Goal: Information Seeking & Learning: Learn about a topic

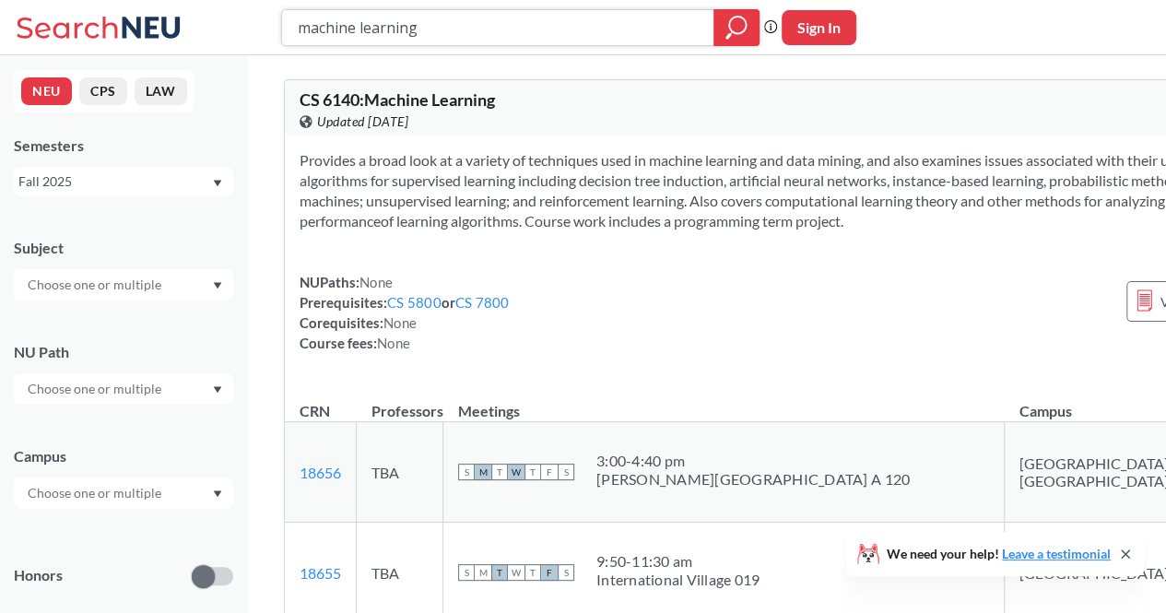
click at [498, 19] on input "machine learning" at bounding box center [498, 27] width 405 height 31
type input "4400"
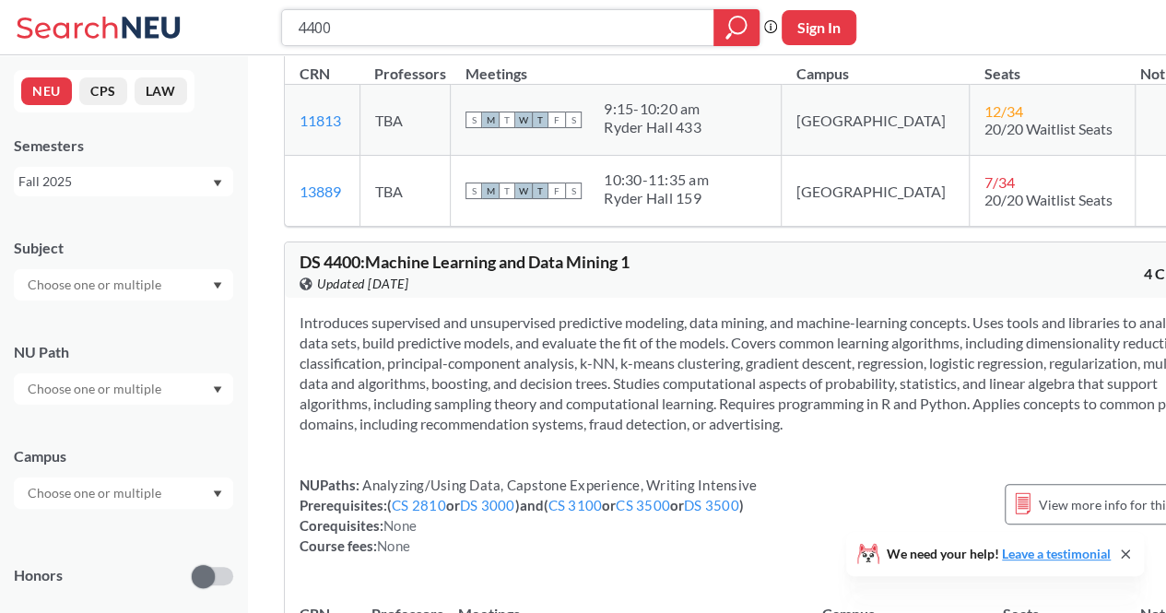
scroll to position [328, 0]
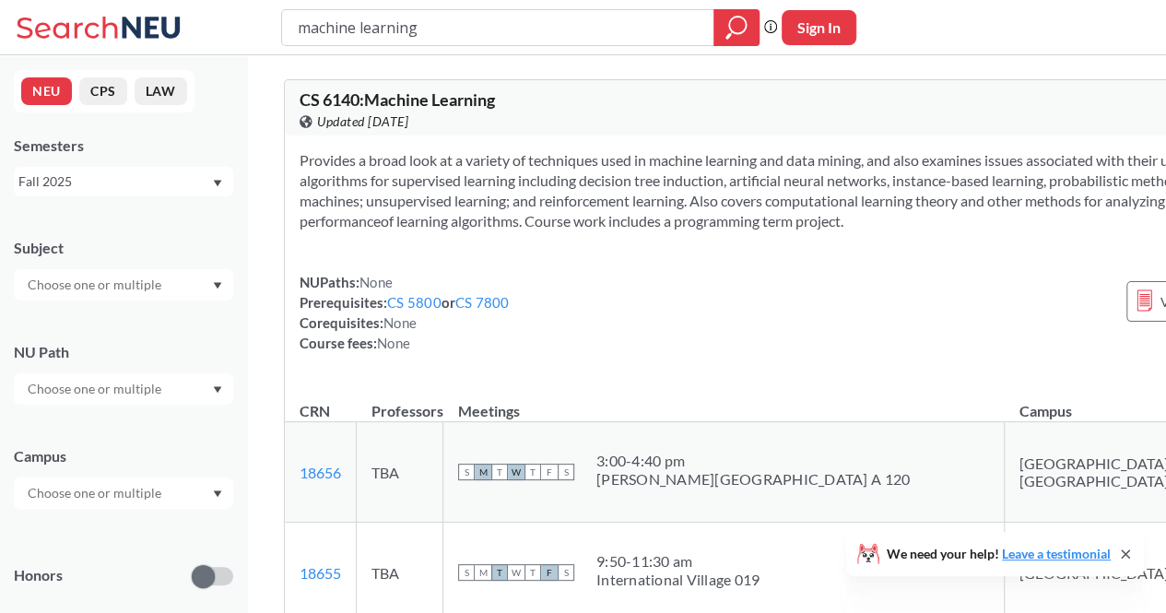
click at [484, 106] on span "CS 6140 : Machine Learning" at bounding box center [397, 99] width 195 height 20
click at [621, 119] on div "View this course on Banner. Updated 3 days ago" at bounding box center [559, 122] width 519 height 20
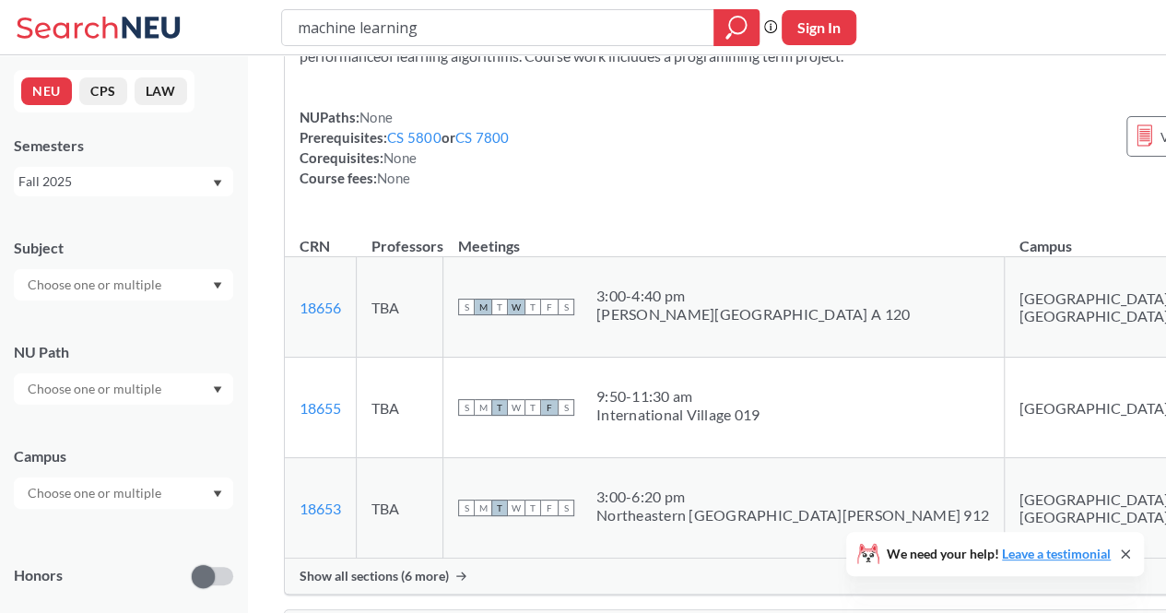
scroll to position [168, 0]
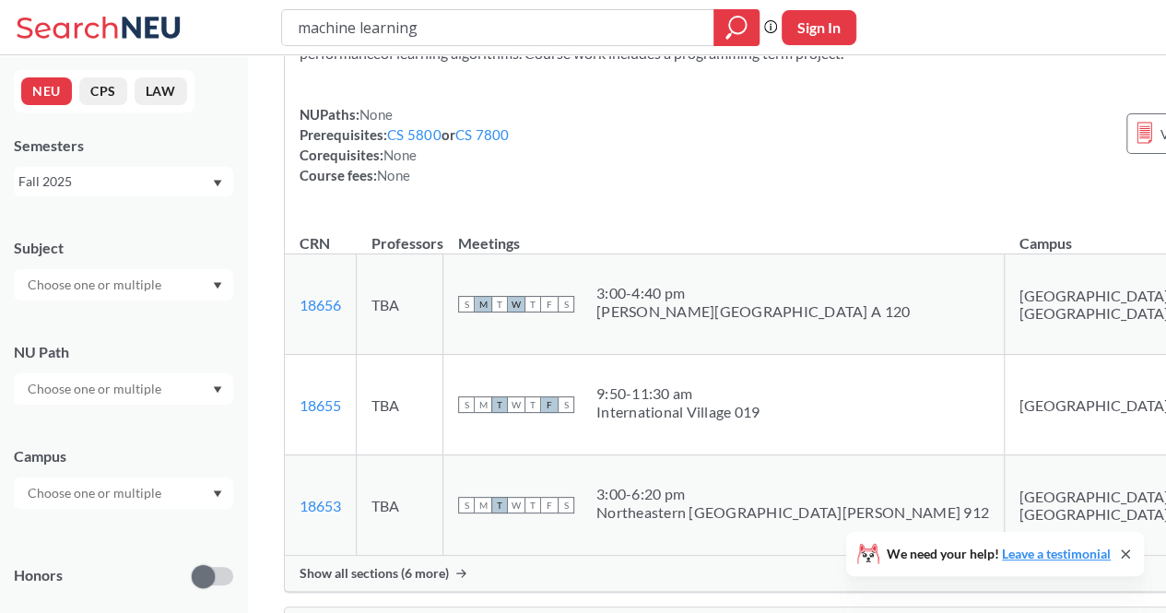
drag, startPoint x: 578, startPoint y: 318, endPoint x: 689, endPoint y: 336, distance: 112.0
click at [689, 336] on td "S M T W T F S 3:00 - 4:40 pm Aron Art Center A 120" at bounding box center [723, 304] width 561 height 100
click at [741, 215] on div "Provides a broad look at a variety of techniques used in machine learning and d…" at bounding box center [818, 91] width 1067 height 247
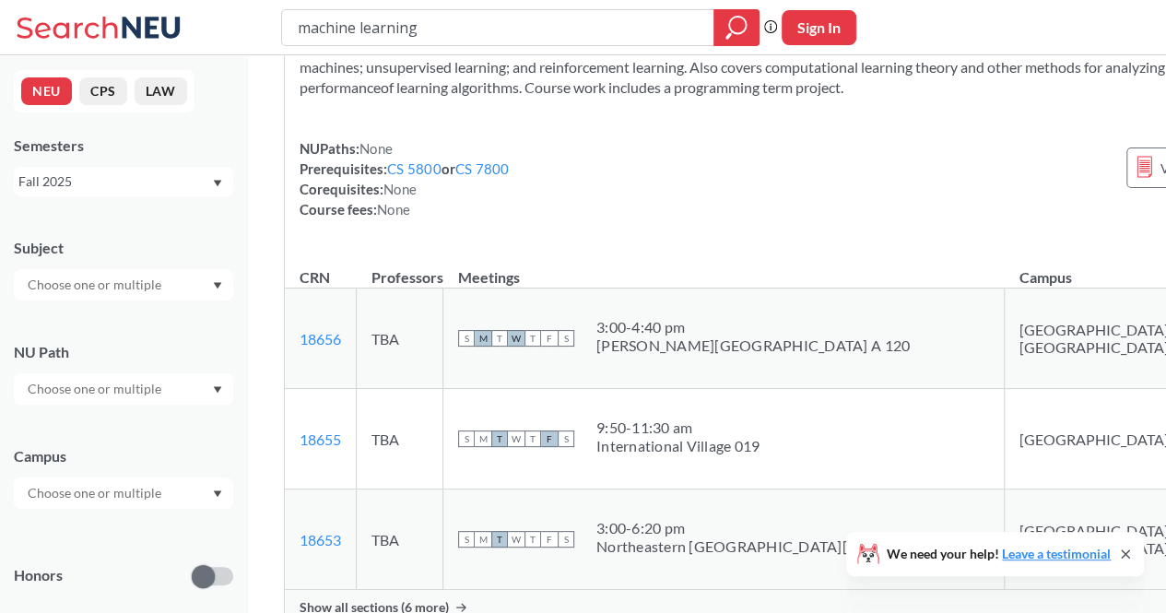
scroll to position [137, 0]
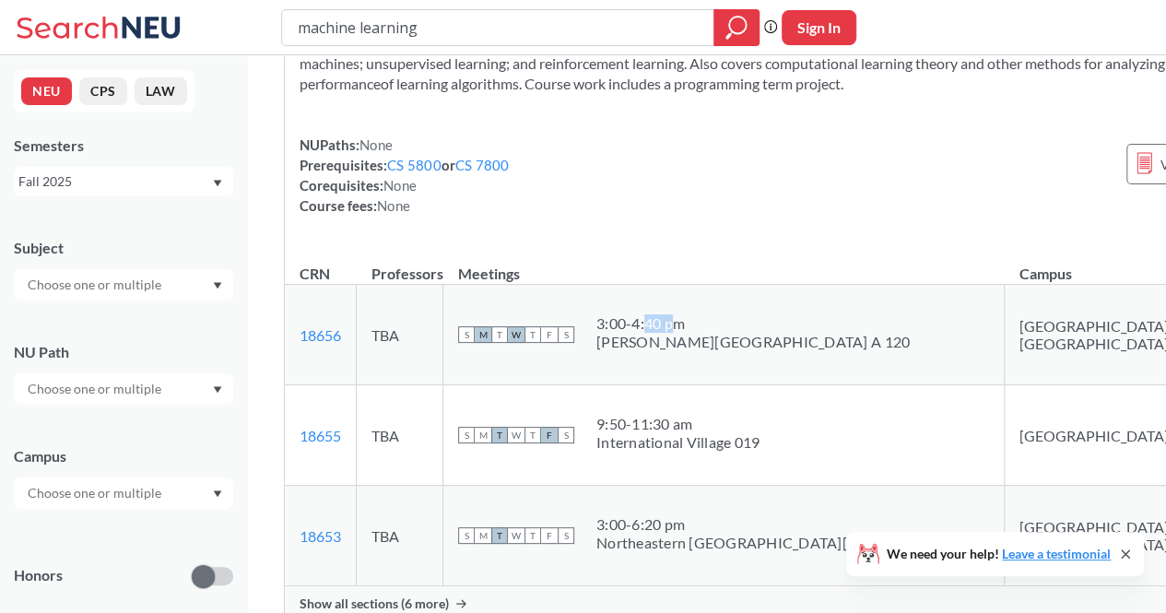
drag, startPoint x: 643, startPoint y: 334, endPoint x: 673, endPoint y: 336, distance: 29.6
click at [673, 333] on div "3:00 - 4:40 pm" at bounding box center [752, 323] width 313 height 18
click at [749, 285] on th "Meetings" at bounding box center [723, 265] width 561 height 40
click at [782, 118] on div "Provides a broad look at a variety of techniques used in machine learning and d…" at bounding box center [818, 121] width 1067 height 247
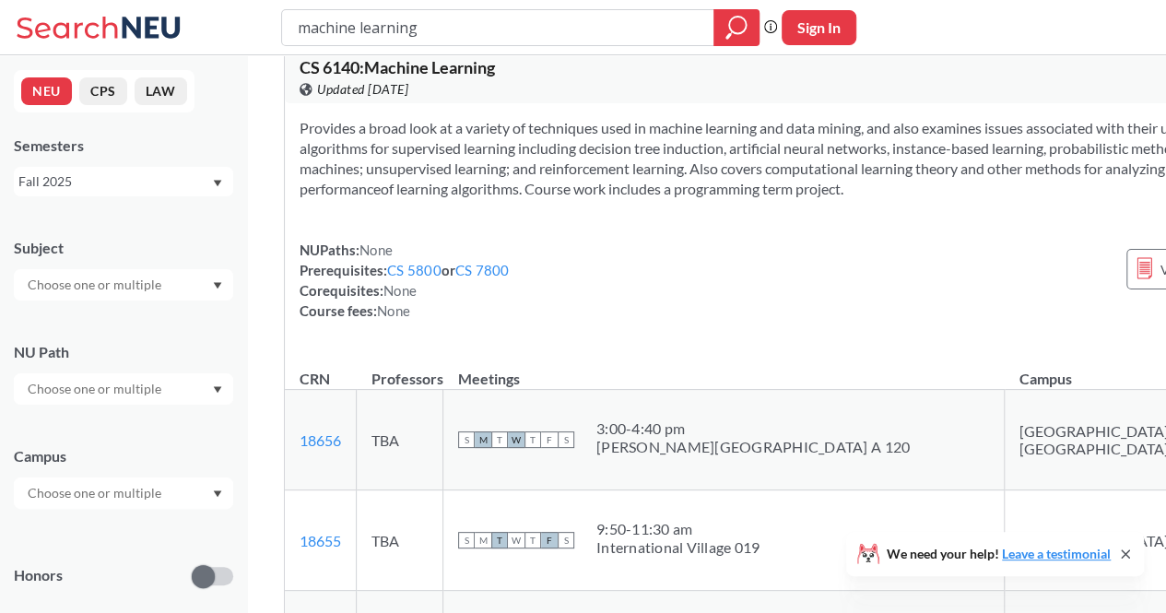
scroll to position [0, 0]
